Goal: Information Seeking & Learning: Learn about a topic

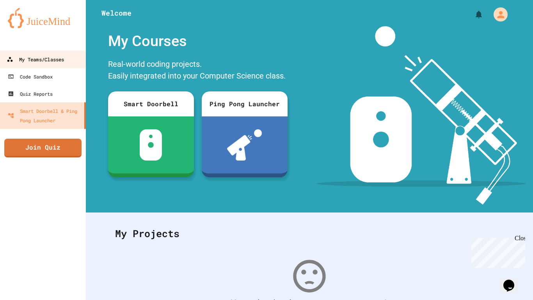
click at [53, 57] on div "My Teams/Classes" at bounding box center [35, 60] width 57 height 10
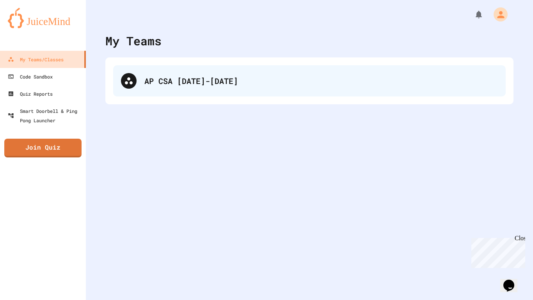
click at [139, 85] on div "AP CSA [DATE]-[DATE]" at bounding box center [309, 80] width 392 height 31
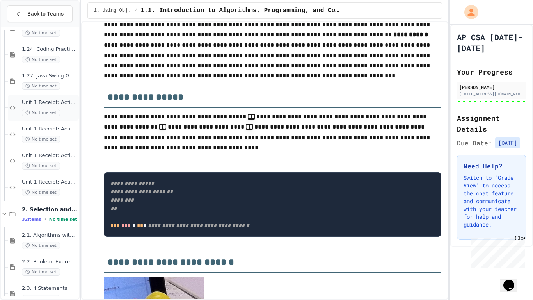
scroll to position [624, 0]
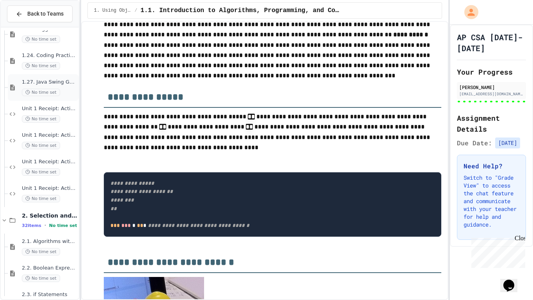
click at [40, 78] on div "1.27. Java Swing GUIs (optional) No time set" at bounding box center [43, 87] width 71 height 27
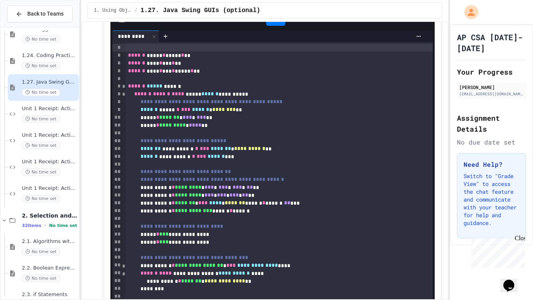
scroll to position [614, 0]
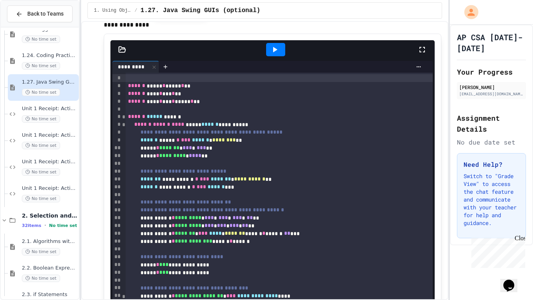
click at [275, 54] on icon at bounding box center [274, 49] width 9 height 9
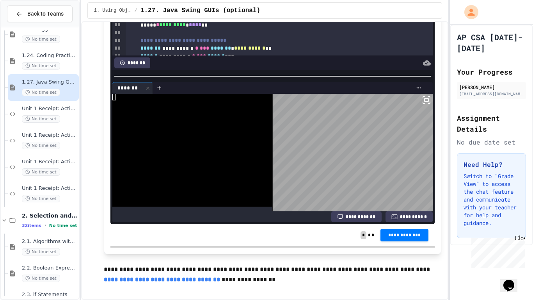
scroll to position [748, 0]
click at [216, 107] on div at bounding box center [187, 103] width 151 height 7
click at [327, 180] on body "**********" at bounding box center [266, 150] width 533 height 300
click at [166, 107] on div at bounding box center [187, 103] width 151 height 7
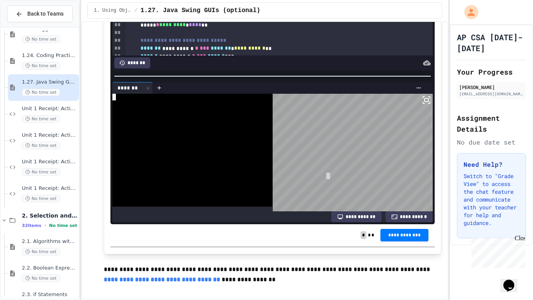
click at [326, 173] on body "**********" at bounding box center [266, 150] width 533 height 300
click at [209, 107] on div at bounding box center [187, 103] width 151 height 7
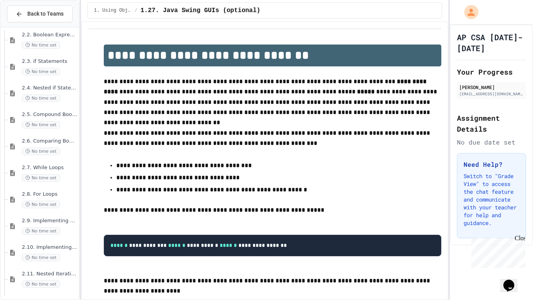
scroll to position [854, 0]
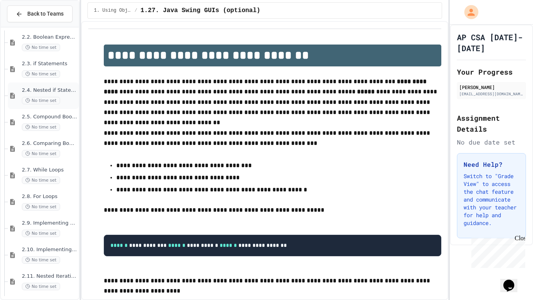
click at [38, 103] on span "No time set" at bounding box center [41, 100] width 38 height 7
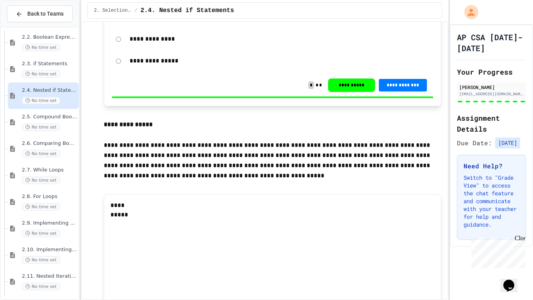
scroll to position [1893, 0]
